Goal: Information Seeking & Learning: Learn about a topic

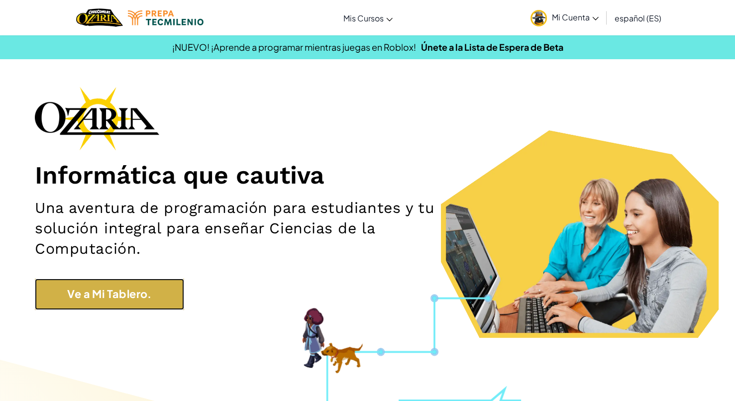
click at [147, 309] on link "Ve a Mi Tablero." at bounding box center [109, 294] width 149 height 31
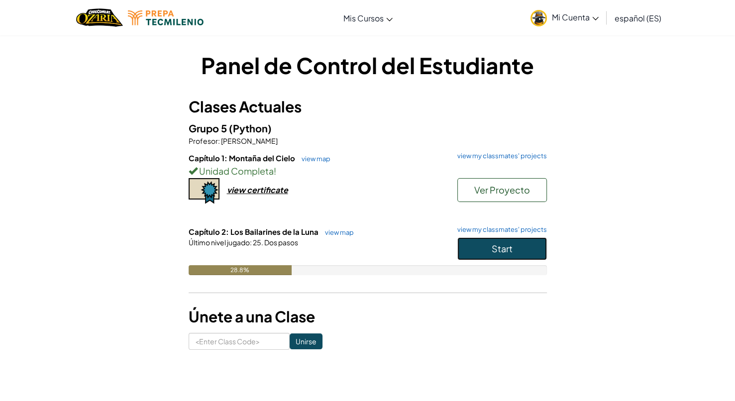
click at [486, 246] on button "Start" at bounding box center [502, 248] width 90 height 23
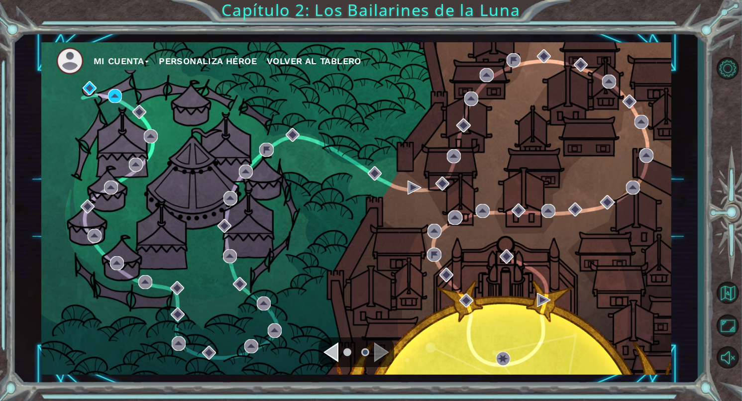
click at [333, 350] on div "Navigate to the previous page" at bounding box center [330, 352] width 15 height 20
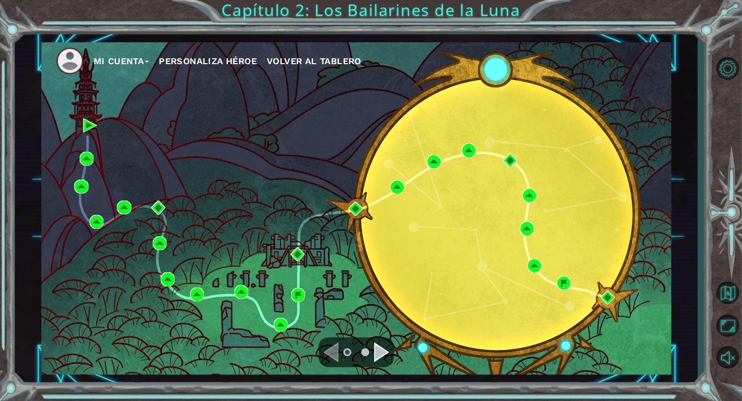
click at [381, 351] on div "Navigate to the next page" at bounding box center [381, 352] width 15 height 20
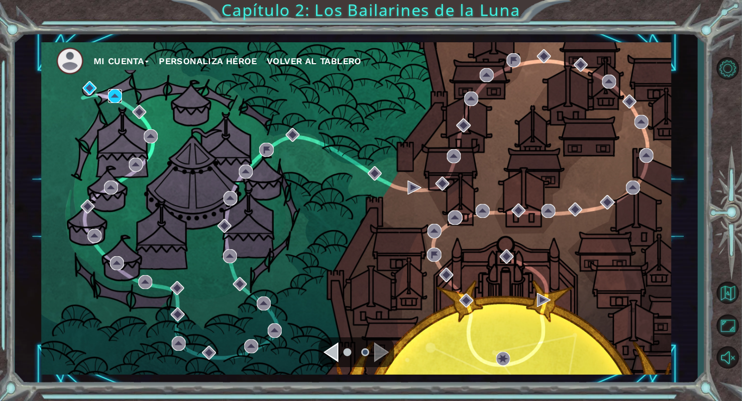
click at [117, 97] on img at bounding box center [115, 96] width 14 height 14
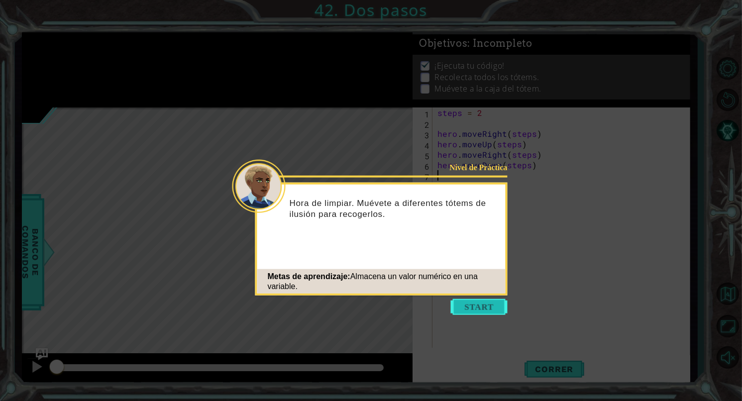
click at [483, 303] on button "Start" at bounding box center [479, 307] width 57 height 16
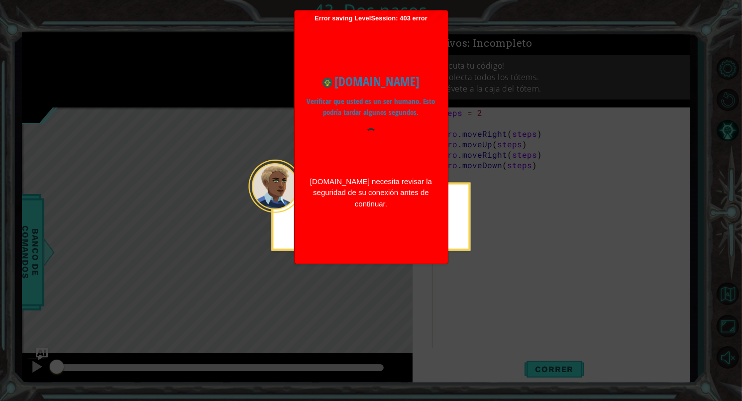
click at [382, 237] on div "[DOMAIN_NAME] Verificar que usted es un ser humano. Esto podría tardar algunos …" at bounding box center [370, 140] width 143 height 237
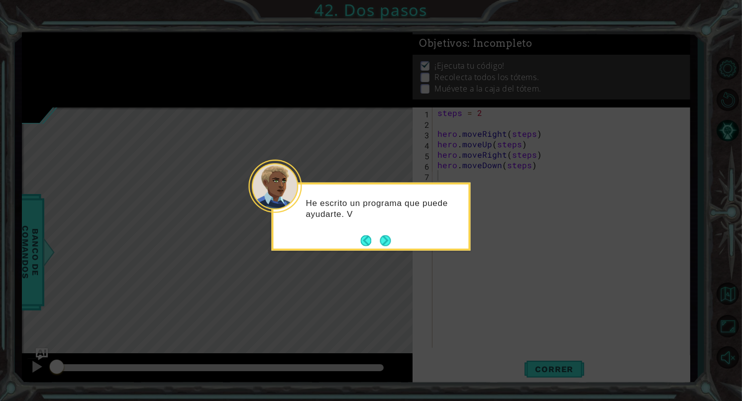
click at [382, 237] on button "Next" at bounding box center [385, 240] width 11 height 11
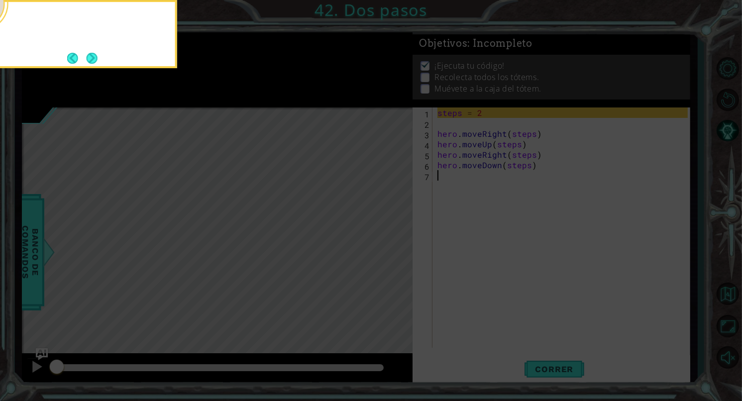
click at [382, 237] on icon at bounding box center [371, 200] width 742 height 401
